Goal: Use online tool/utility: Utilize a website feature to perform a specific function

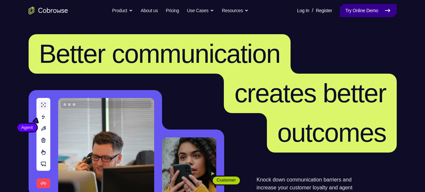
click at [377, 15] on link "Try Online Demo" at bounding box center [368, 10] width 56 height 13
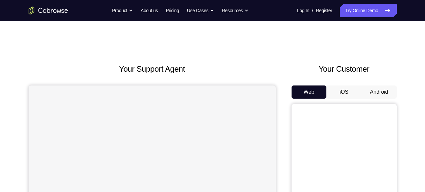
click at [375, 91] on button "Android" at bounding box center [378, 91] width 35 height 13
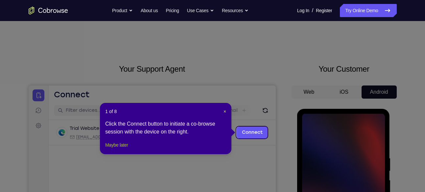
click at [122, 149] on button "Maybe later" at bounding box center [116, 145] width 23 height 8
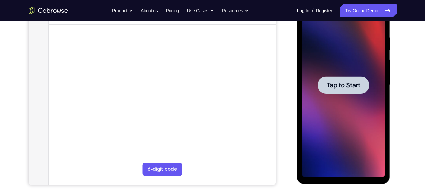
scroll to position [120, 0]
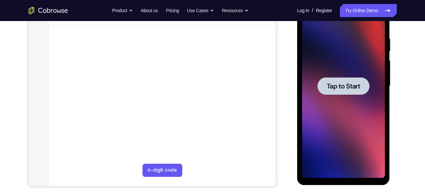
click at [343, 89] on span "Tap to Start" at bounding box center [343, 86] width 34 height 7
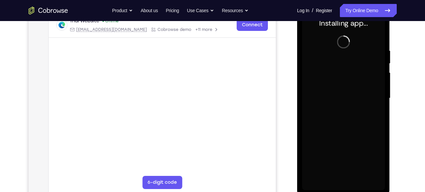
scroll to position [107, 0]
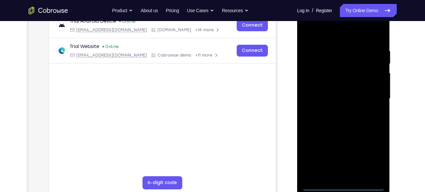
click at [343, 184] on div at bounding box center [343, 99] width 83 height 184
click at [370, 152] on div at bounding box center [343, 99] width 83 height 184
click at [338, 34] on div at bounding box center [343, 99] width 83 height 184
click at [369, 98] on div at bounding box center [343, 99] width 83 height 184
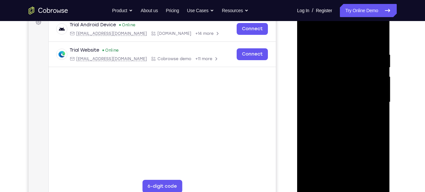
scroll to position [103, 0]
click at [335, 115] on div at bounding box center [343, 103] width 83 height 184
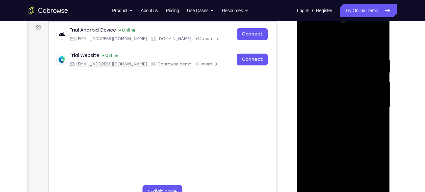
scroll to position [98, 0]
click at [340, 141] on div at bounding box center [343, 108] width 83 height 184
click at [352, 79] on div at bounding box center [343, 108] width 83 height 184
click at [347, 89] on div at bounding box center [343, 108] width 83 height 184
click at [352, 110] on div at bounding box center [343, 108] width 83 height 184
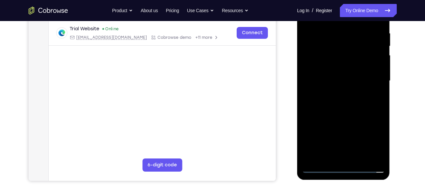
scroll to position [126, 0]
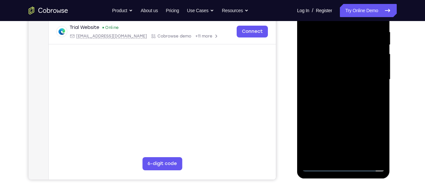
click at [349, 155] on div at bounding box center [343, 80] width 83 height 184
click at [319, 53] on div at bounding box center [343, 80] width 83 height 184
click at [350, 99] on div at bounding box center [343, 80] width 83 height 184
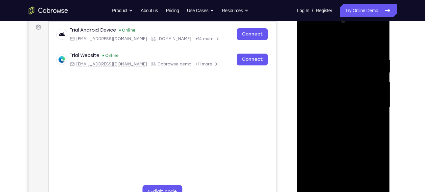
scroll to position [95, 0]
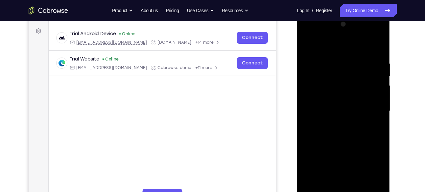
click at [354, 95] on div at bounding box center [343, 111] width 83 height 184
click at [370, 34] on div at bounding box center [343, 111] width 83 height 184
click at [379, 34] on div at bounding box center [343, 111] width 83 height 184
click at [347, 81] on div at bounding box center [343, 111] width 83 height 184
click at [324, 47] on div at bounding box center [343, 111] width 83 height 184
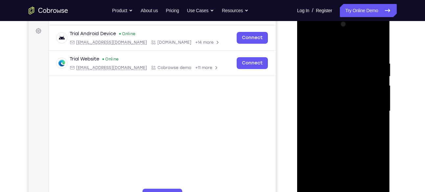
click at [381, 34] on div at bounding box center [343, 111] width 83 height 184
click at [377, 36] on div at bounding box center [343, 111] width 83 height 184
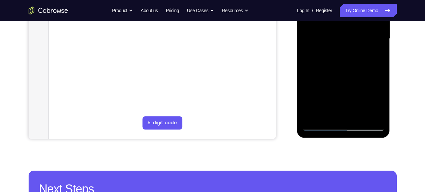
click at [321, 125] on div at bounding box center [343, 39] width 83 height 184
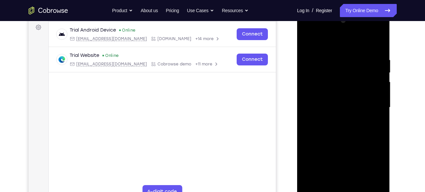
scroll to position [99, 0]
click at [341, 78] on div at bounding box center [343, 107] width 83 height 184
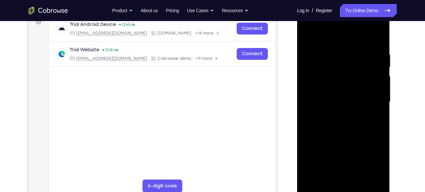
scroll to position [103, 0]
click at [323, 106] on div at bounding box center [343, 103] width 83 height 184
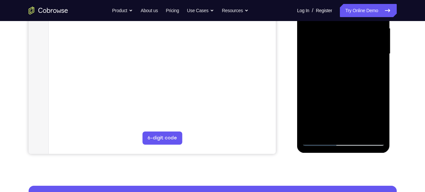
scroll to position [153, 0]
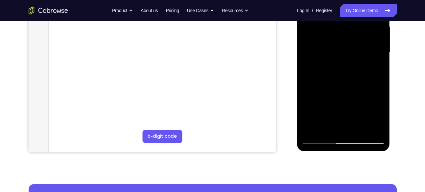
click at [347, 130] on div at bounding box center [343, 52] width 83 height 184
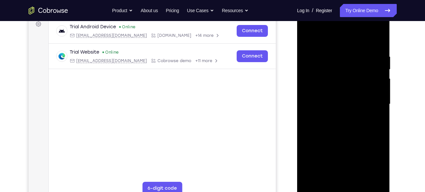
scroll to position [101, 0]
click at [323, 74] on div at bounding box center [343, 104] width 83 height 184
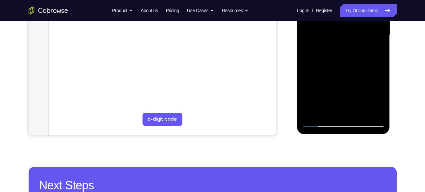
scroll to position [171, 0]
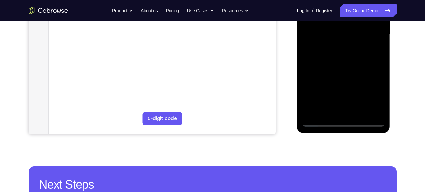
click at [342, 62] on div at bounding box center [343, 35] width 83 height 184
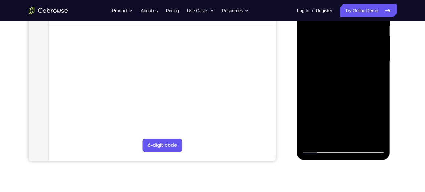
scroll to position [152, 0]
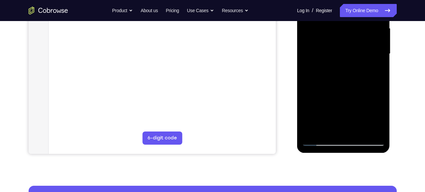
click at [357, 130] on div at bounding box center [343, 54] width 83 height 184
click at [350, 85] on div at bounding box center [343, 54] width 83 height 184
click at [354, 65] on div at bounding box center [343, 54] width 83 height 184
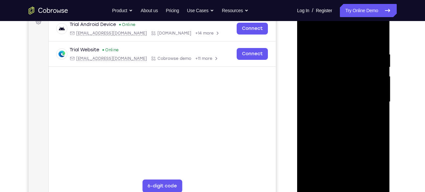
scroll to position [103, 0]
click at [310, 34] on div at bounding box center [343, 103] width 83 height 184
click at [332, 55] on div at bounding box center [343, 103] width 83 height 184
click at [376, 41] on div at bounding box center [343, 103] width 83 height 184
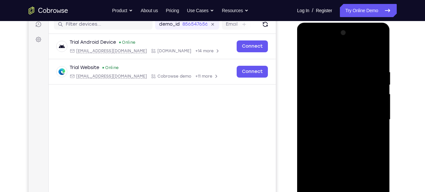
scroll to position [87, 0]
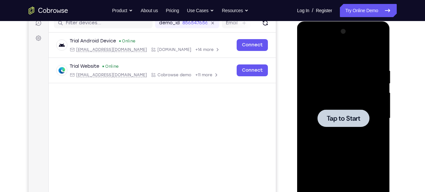
click at [316, 111] on div at bounding box center [343, 118] width 83 height 184
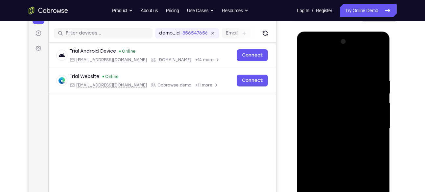
scroll to position [121, 0]
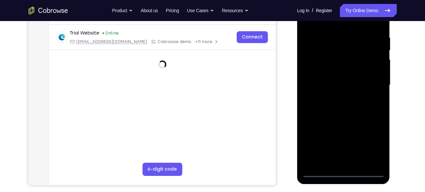
click at [348, 172] on div at bounding box center [343, 85] width 83 height 184
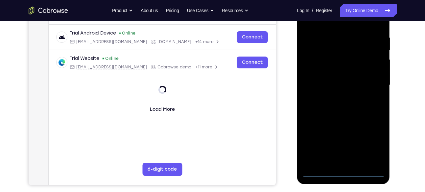
click at [369, 147] on div at bounding box center [343, 85] width 83 height 184
click at [372, 146] on div at bounding box center [343, 85] width 83 height 184
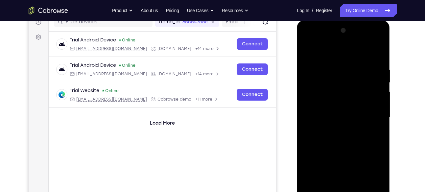
scroll to position [88, 0]
click at [376, 174] on div at bounding box center [343, 118] width 83 height 184
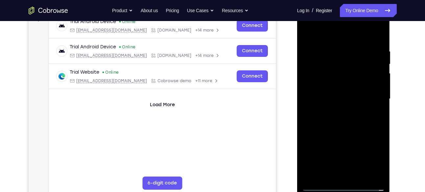
scroll to position [107, 0]
click at [332, 35] on div at bounding box center [343, 99] width 83 height 184
click at [371, 97] on div at bounding box center [343, 99] width 83 height 184
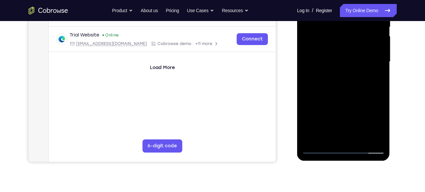
scroll to position [145, 0]
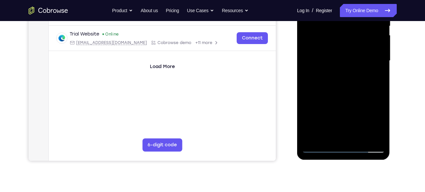
click at [334, 137] on div at bounding box center [343, 61] width 83 height 184
click at [336, 138] on div at bounding box center [343, 61] width 83 height 184
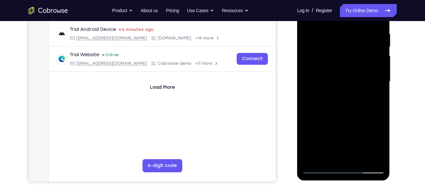
scroll to position [124, 0]
